Goal: Book appointment/travel/reservation

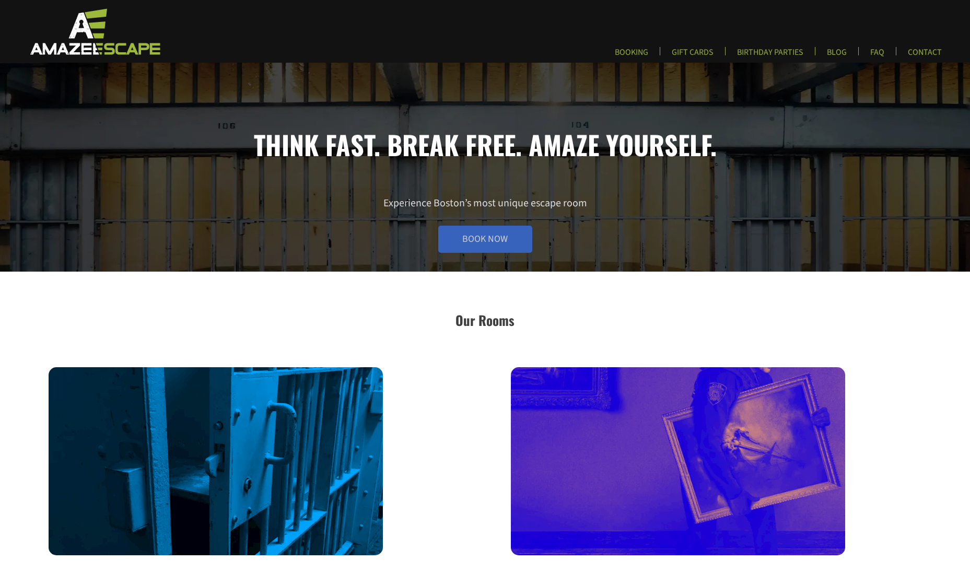
click at [522, 245] on link "Book Now" at bounding box center [485, 239] width 94 height 27
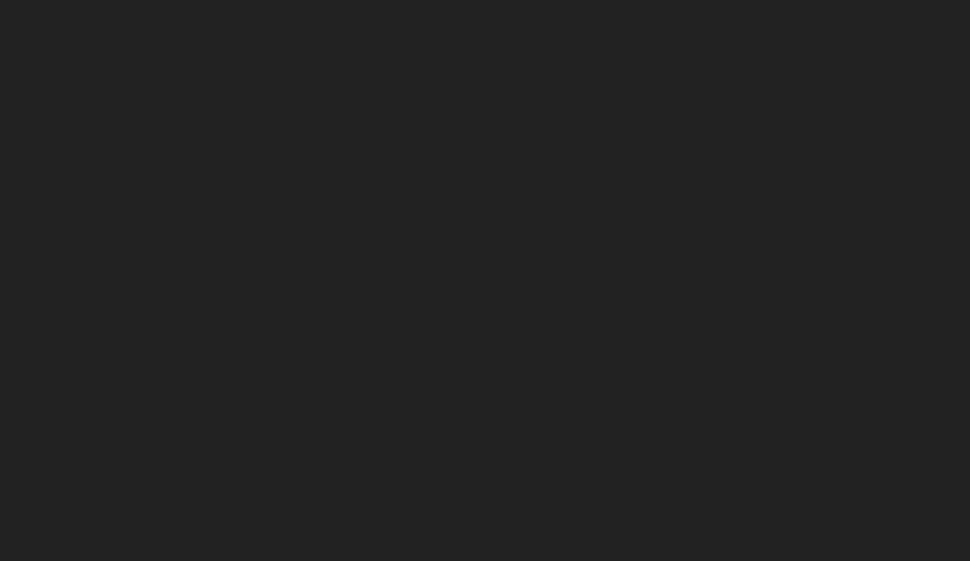
scroll to position [204, 0]
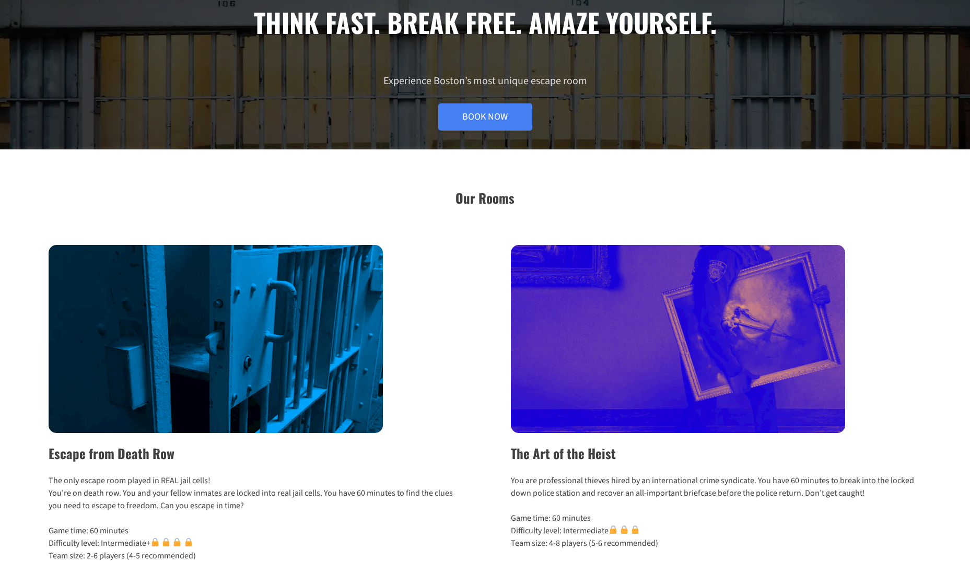
scroll to position [314, 0]
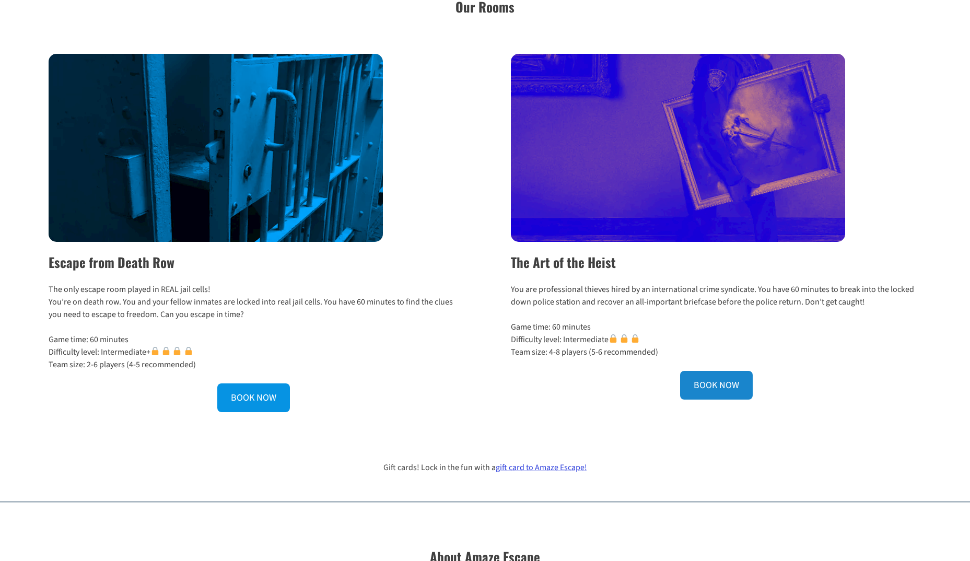
click at [712, 384] on link "BOOK NOW" at bounding box center [716, 385] width 73 height 29
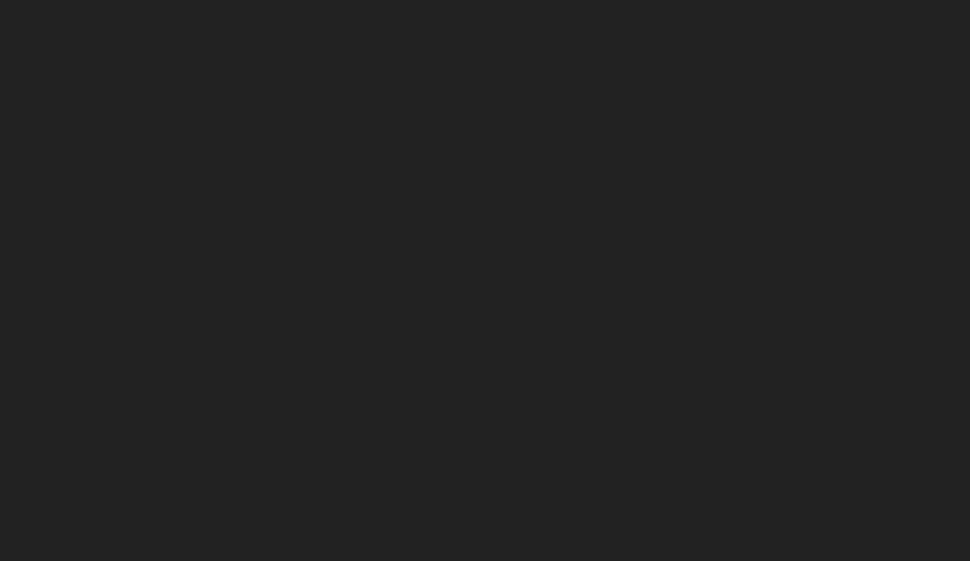
scroll to position [152, 0]
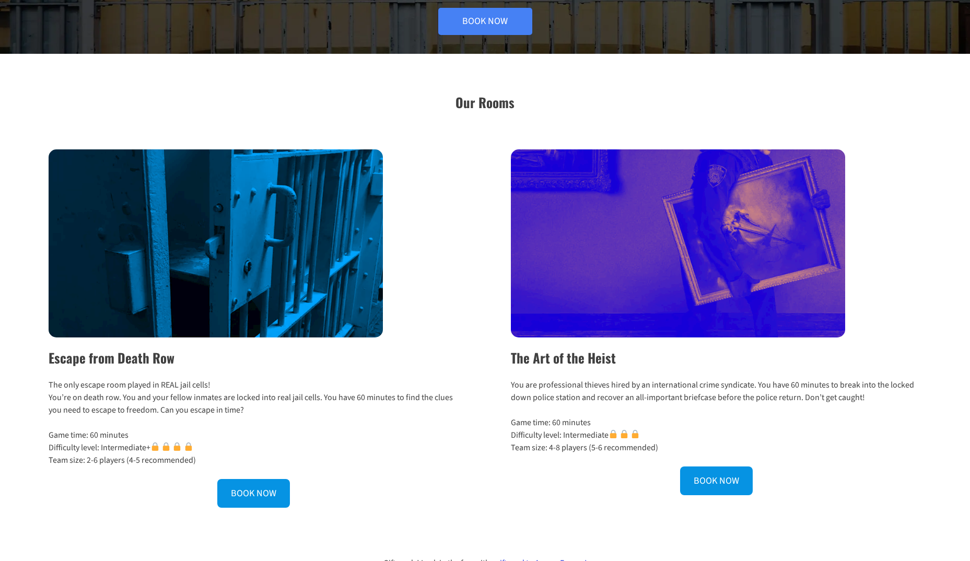
scroll to position [105, 0]
